Goal: Check status: Check status

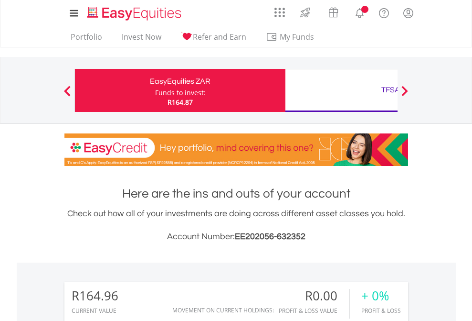
scroll to position [92, 150]
click at [155, 90] on div "Funds to invest:" at bounding box center [180, 93] width 51 height 10
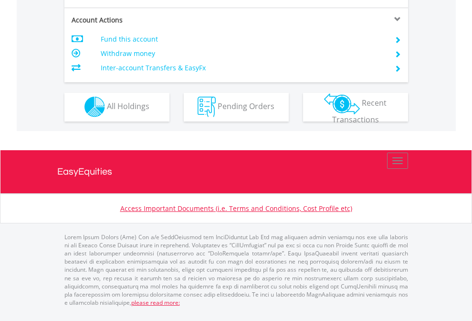
scroll to position [893, 0]
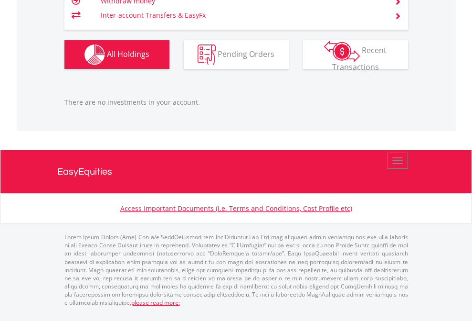
scroll to position [92, 150]
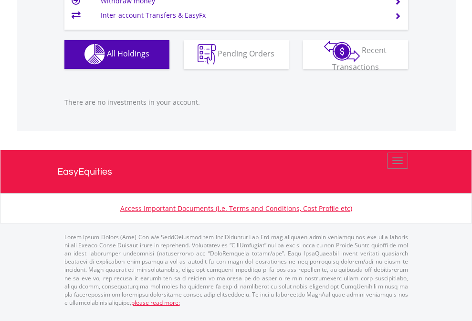
scroll to position [92, 150]
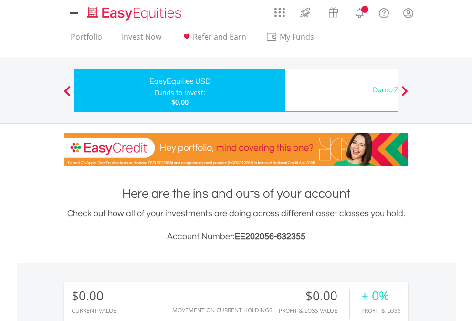
scroll to position [92, 150]
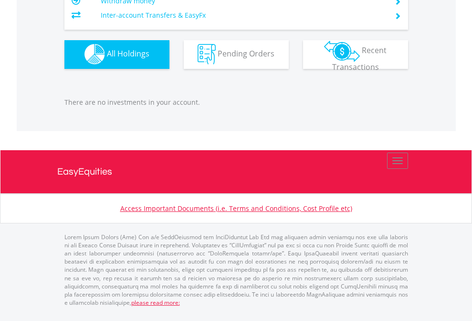
scroll to position [946, 0]
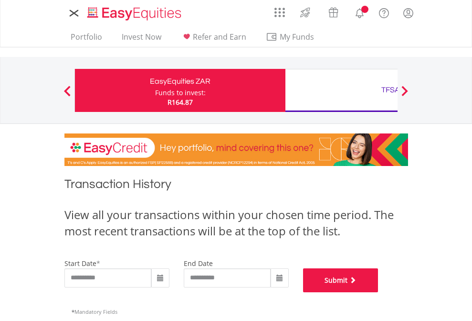
click at [379, 292] on button "Submit" at bounding box center [340, 280] width 75 height 24
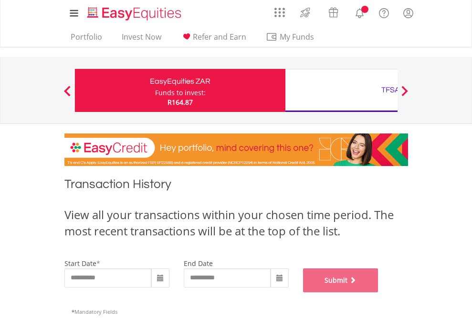
scroll to position [387, 0]
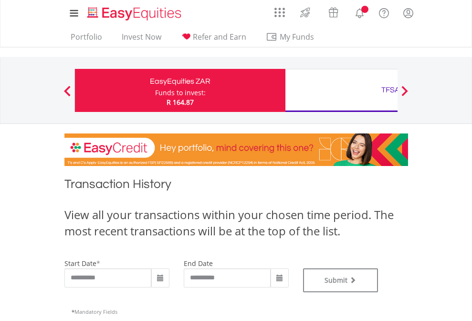
click at [342, 90] on div "TFSA" at bounding box center [390, 89] width 199 height 13
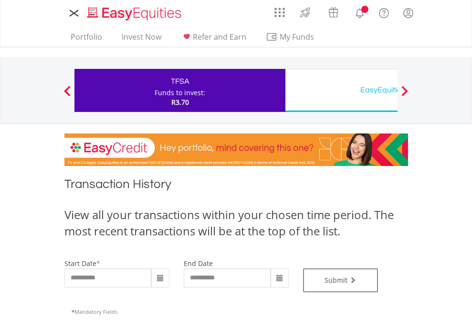
type input "**********"
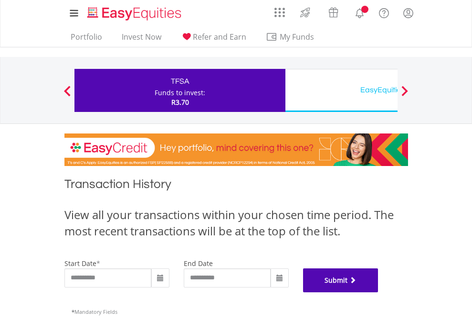
click at [379, 292] on button "Submit" at bounding box center [340, 280] width 75 height 24
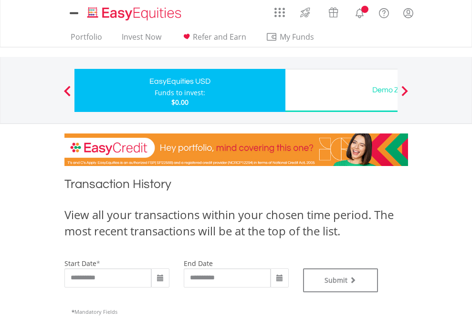
type input "**********"
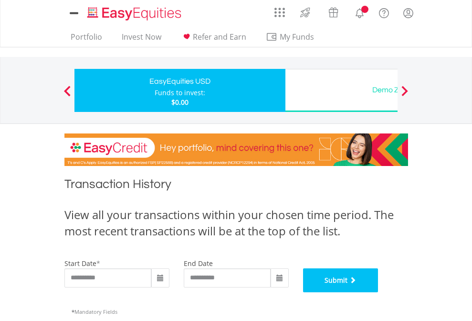
click at [379, 292] on button "Submit" at bounding box center [340, 280] width 75 height 24
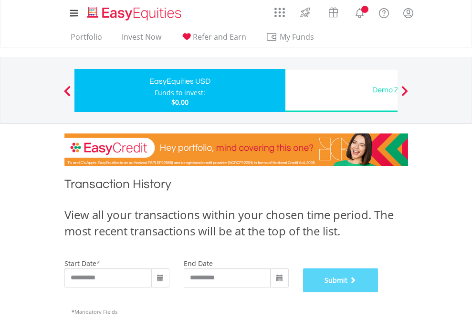
scroll to position [387, 0]
